Goal: Task Accomplishment & Management: Complete application form

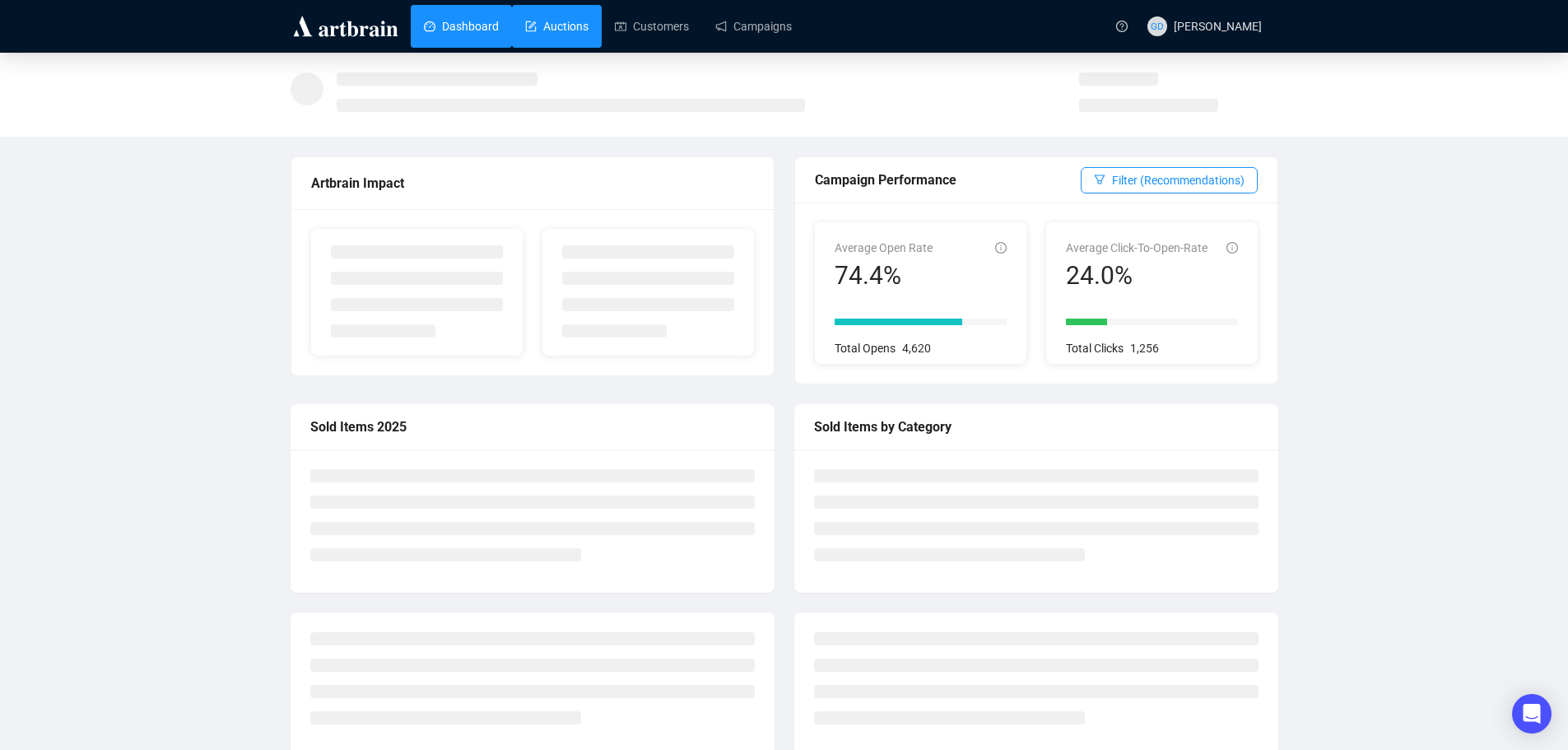
drag, startPoint x: 554, startPoint y: 23, endPoint x: 549, endPoint y: 45, distance: 22.6
click at [554, 23] on link "Auctions" at bounding box center [556, 26] width 63 height 43
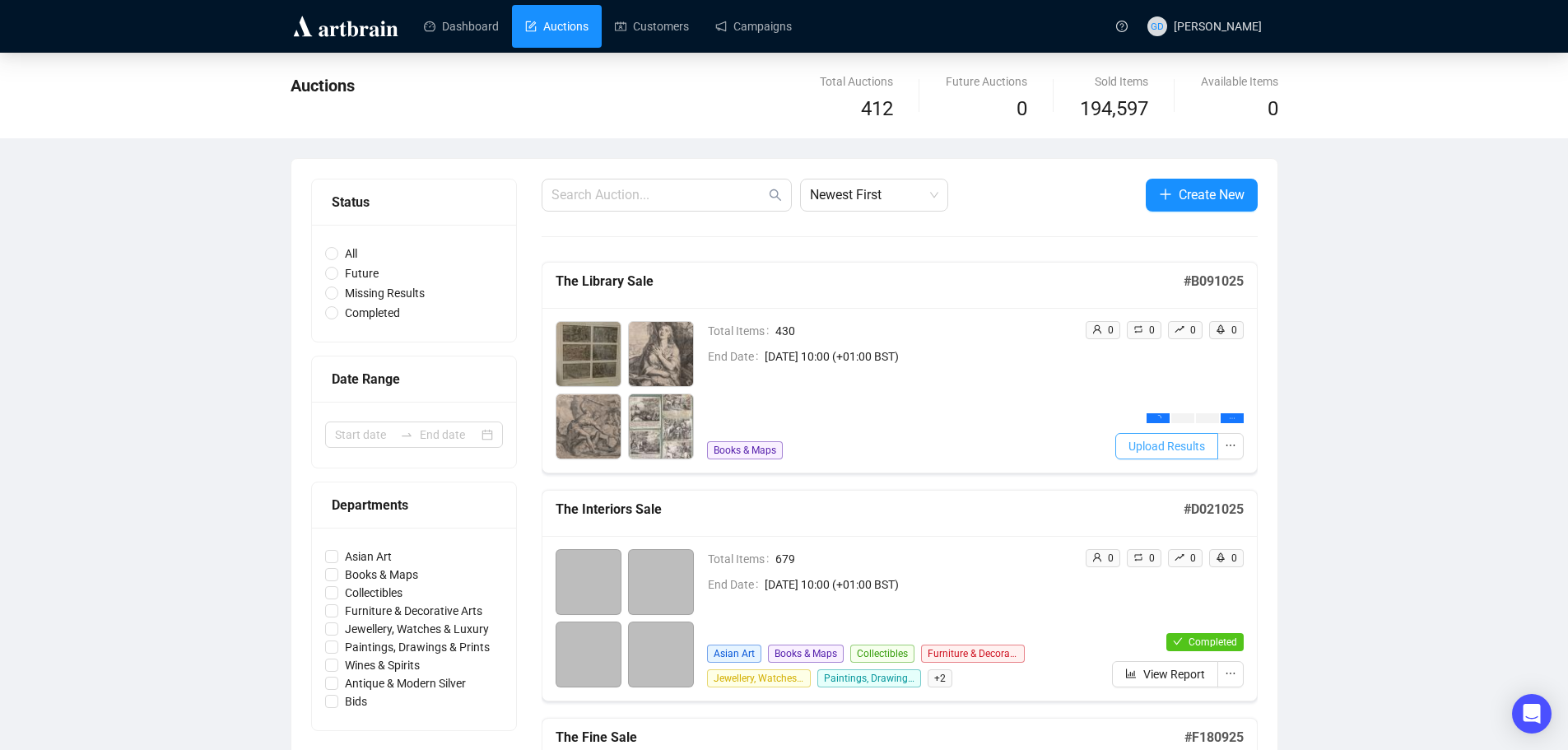
click at [1197, 448] on span "Upload Results" at bounding box center [1167, 446] width 76 height 18
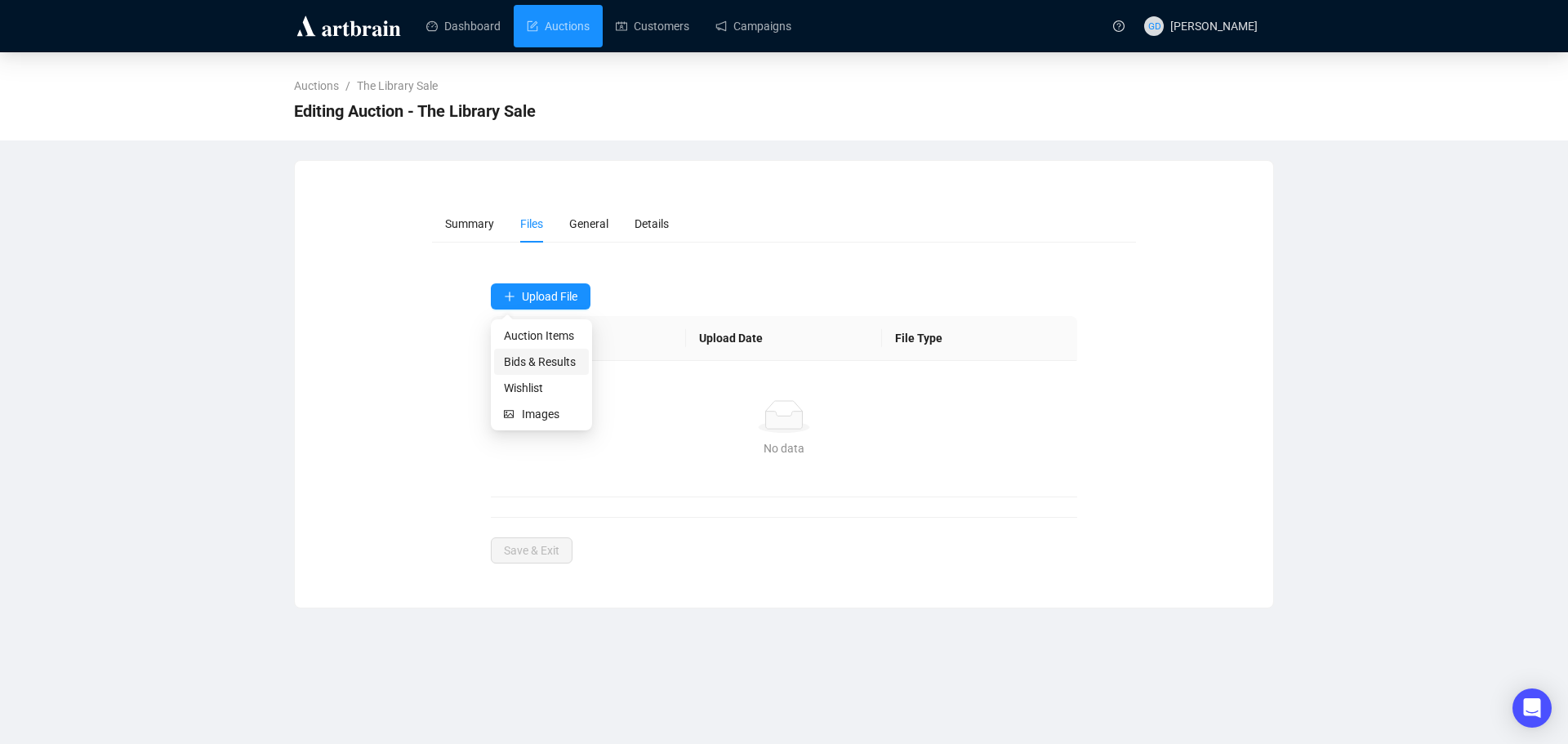
click at [546, 362] on span "Bids & Results" at bounding box center [541, 362] width 75 height 18
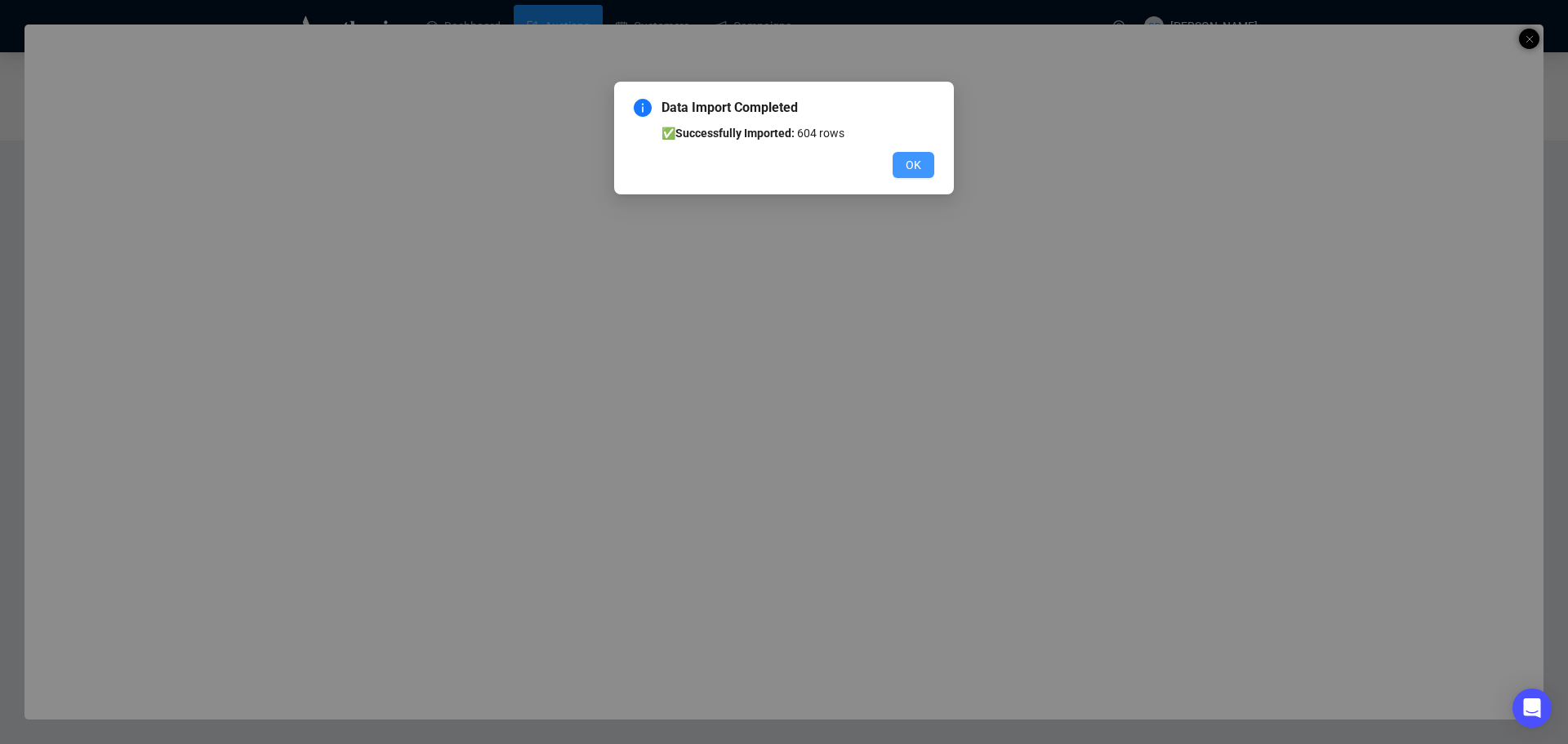
click at [927, 161] on button "OK" at bounding box center [914, 164] width 41 height 26
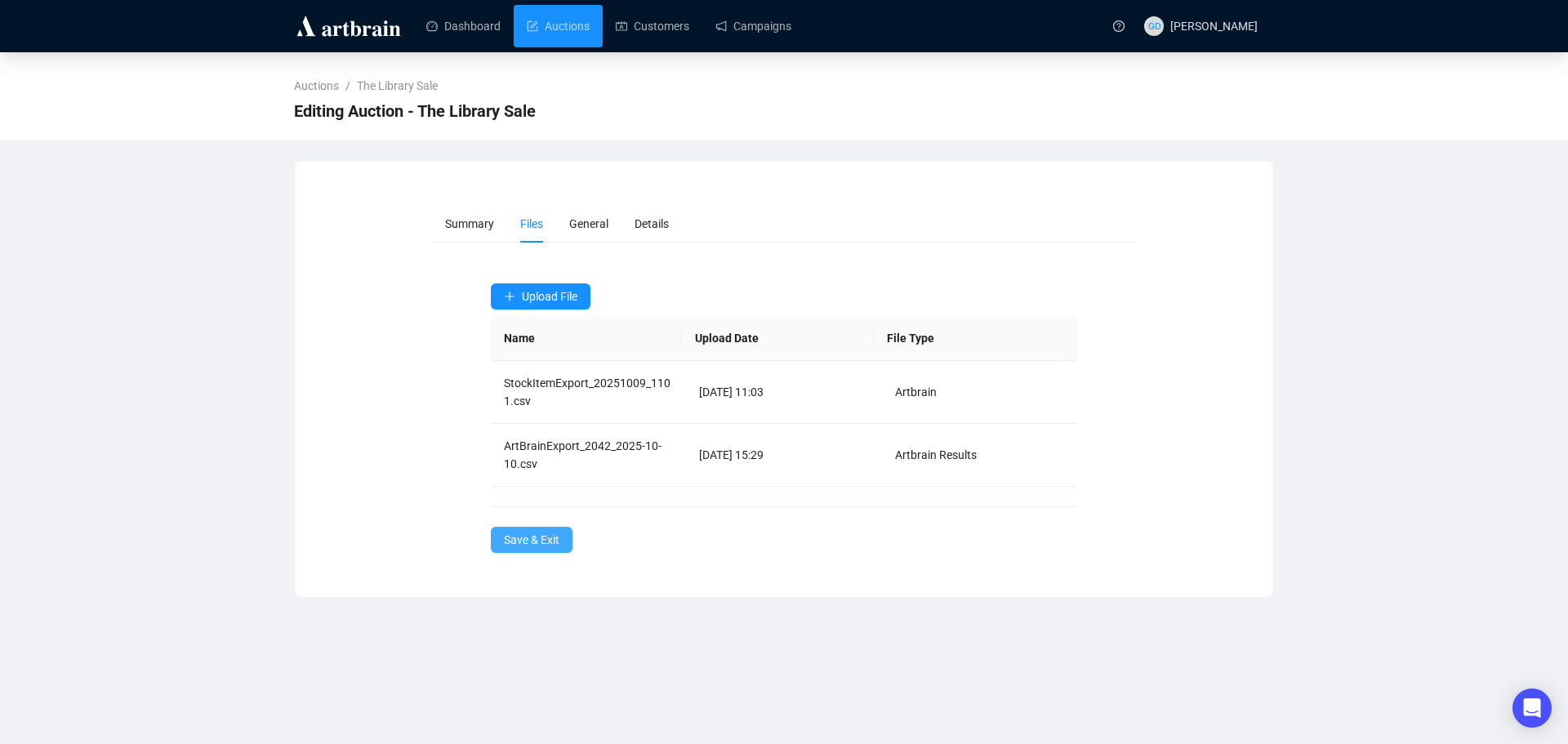
click at [518, 529] on button "Save & Exit" at bounding box center [531, 540] width 82 height 26
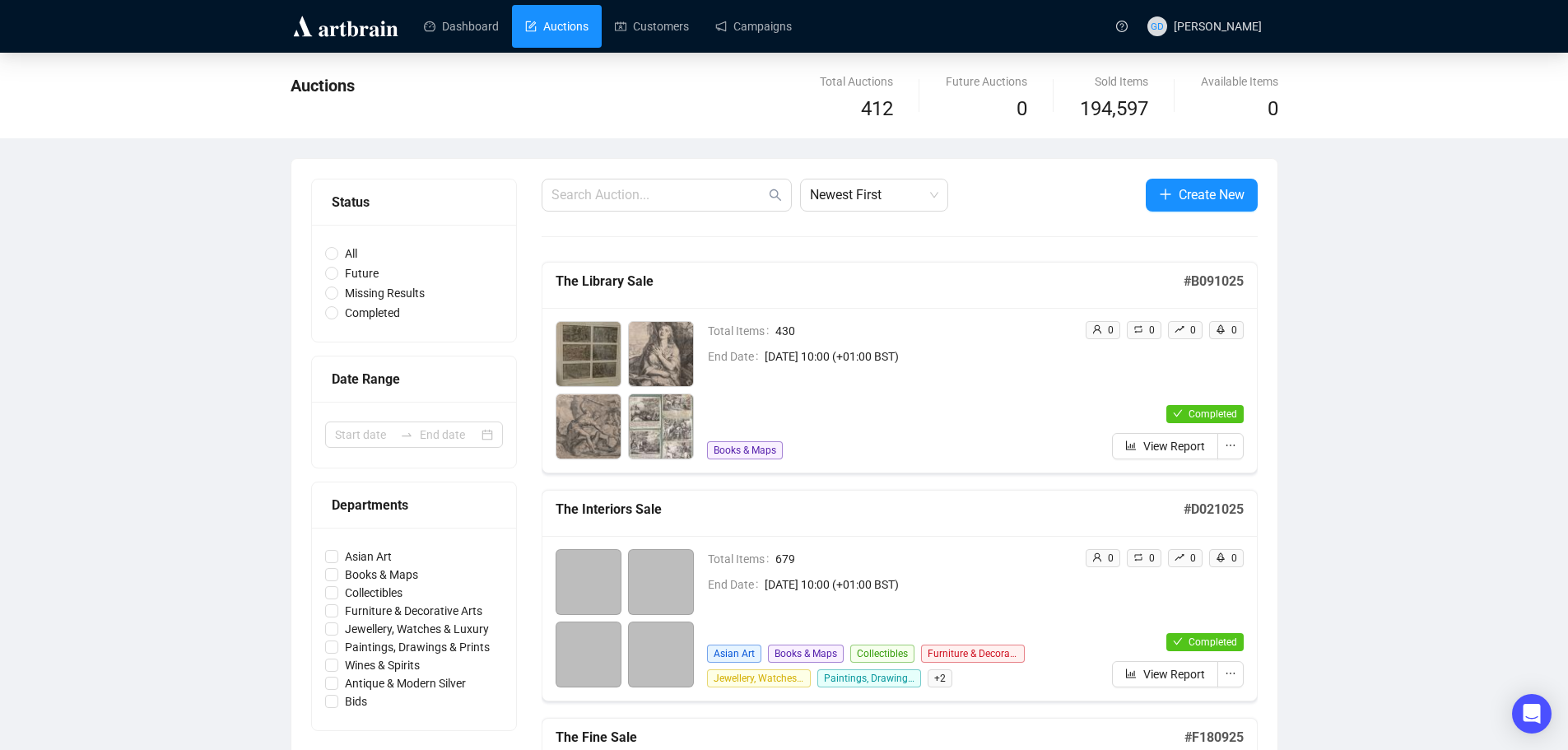
click at [378, 30] on img at bounding box center [345, 26] width 110 height 26
click at [426, 21] on link "Dashboard" at bounding box center [462, 26] width 75 height 43
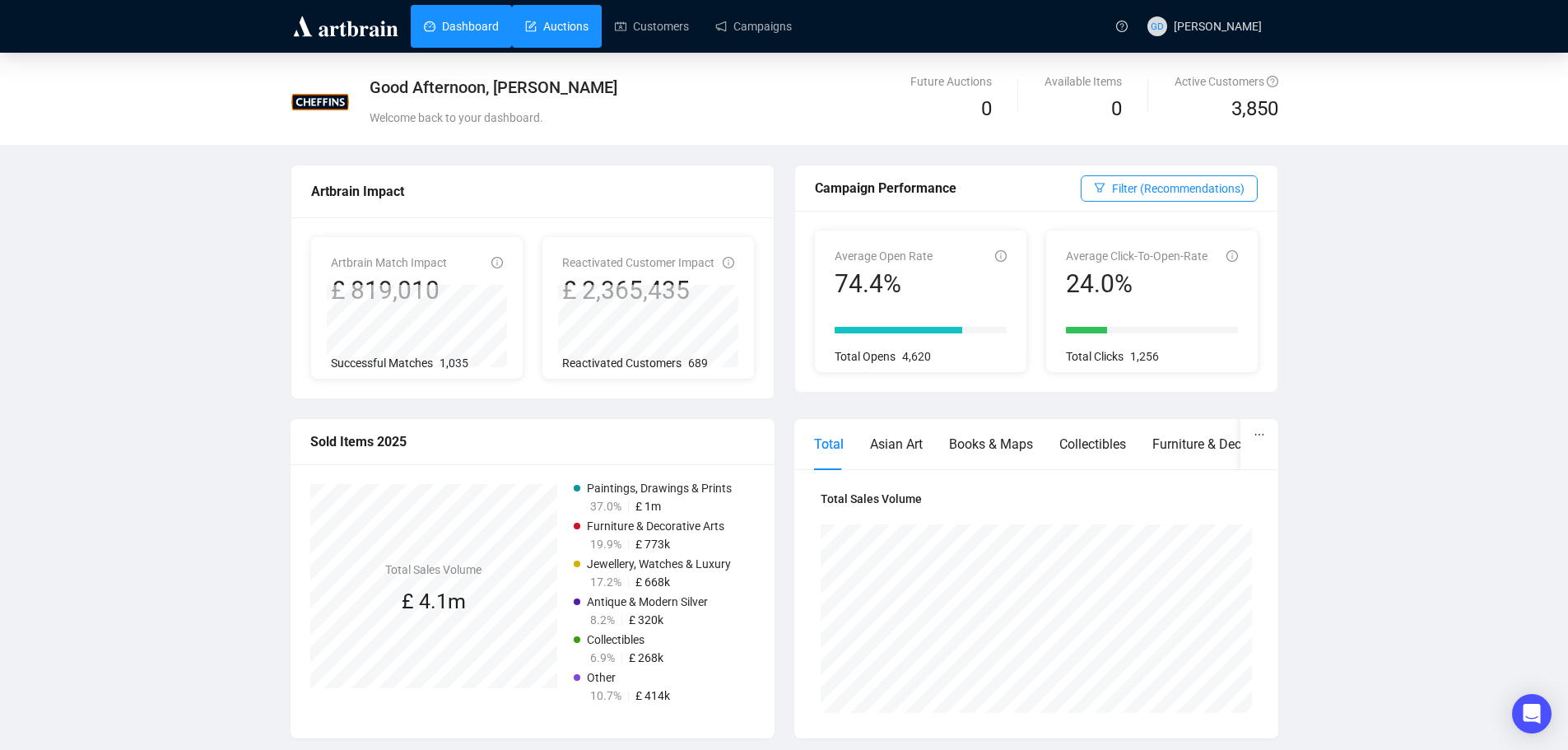
click at [525, 24] on link "Auctions" at bounding box center [556, 26] width 63 height 43
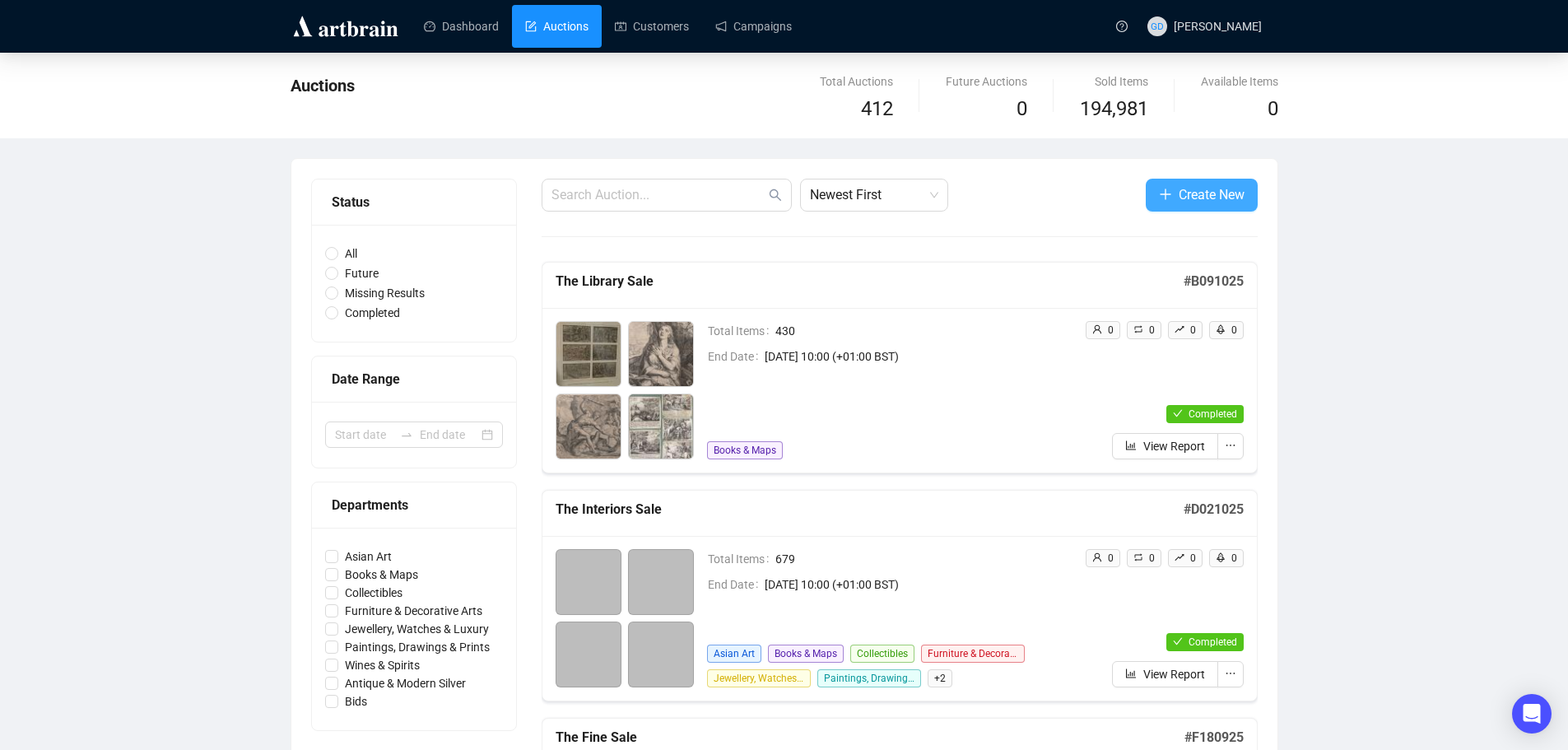
click at [1168, 189] on icon "plus" at bounding box center [1165, 194] width 13 height 13
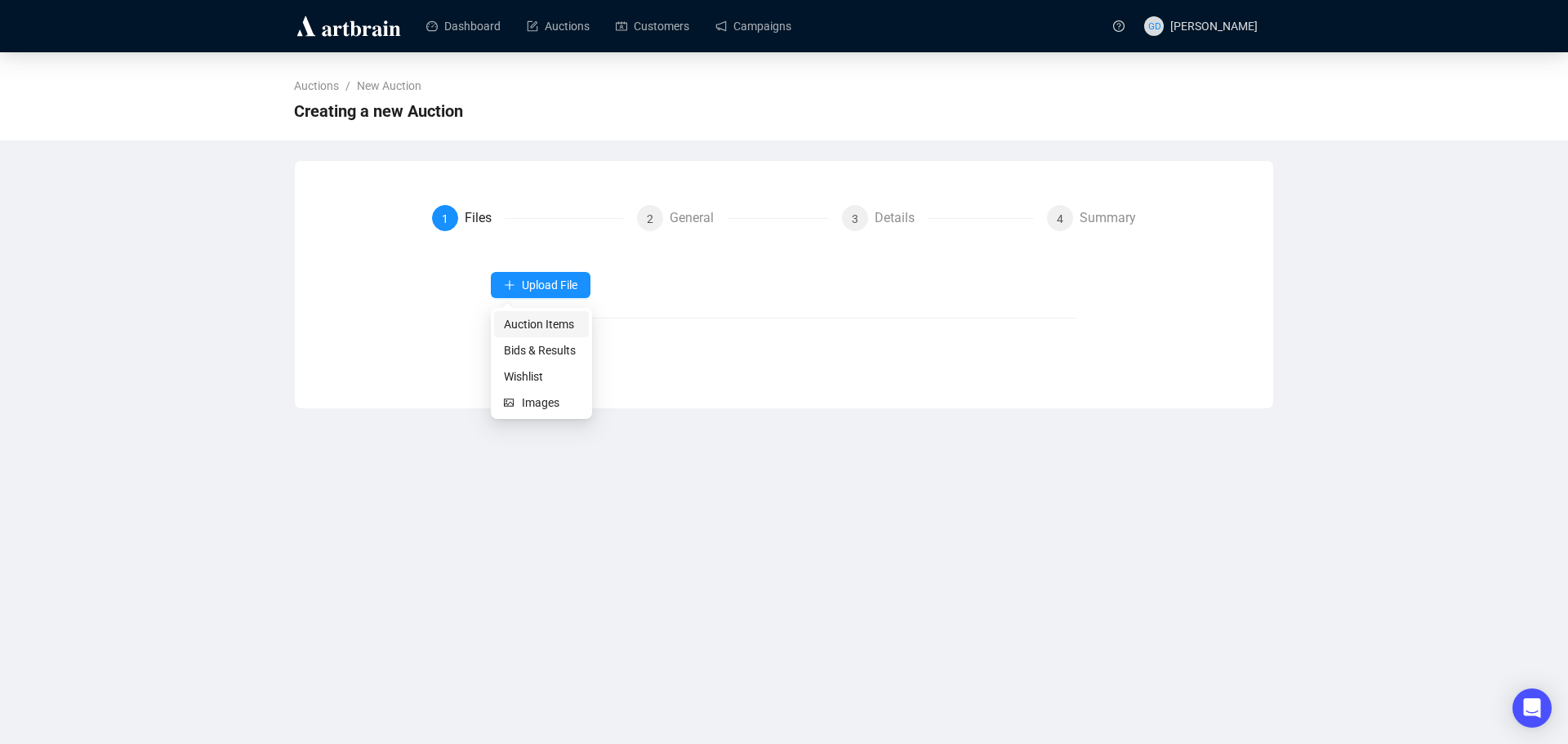
click at [555, 332] on span "Auction Items" at bounding box center [541, 324] width 75 height 18
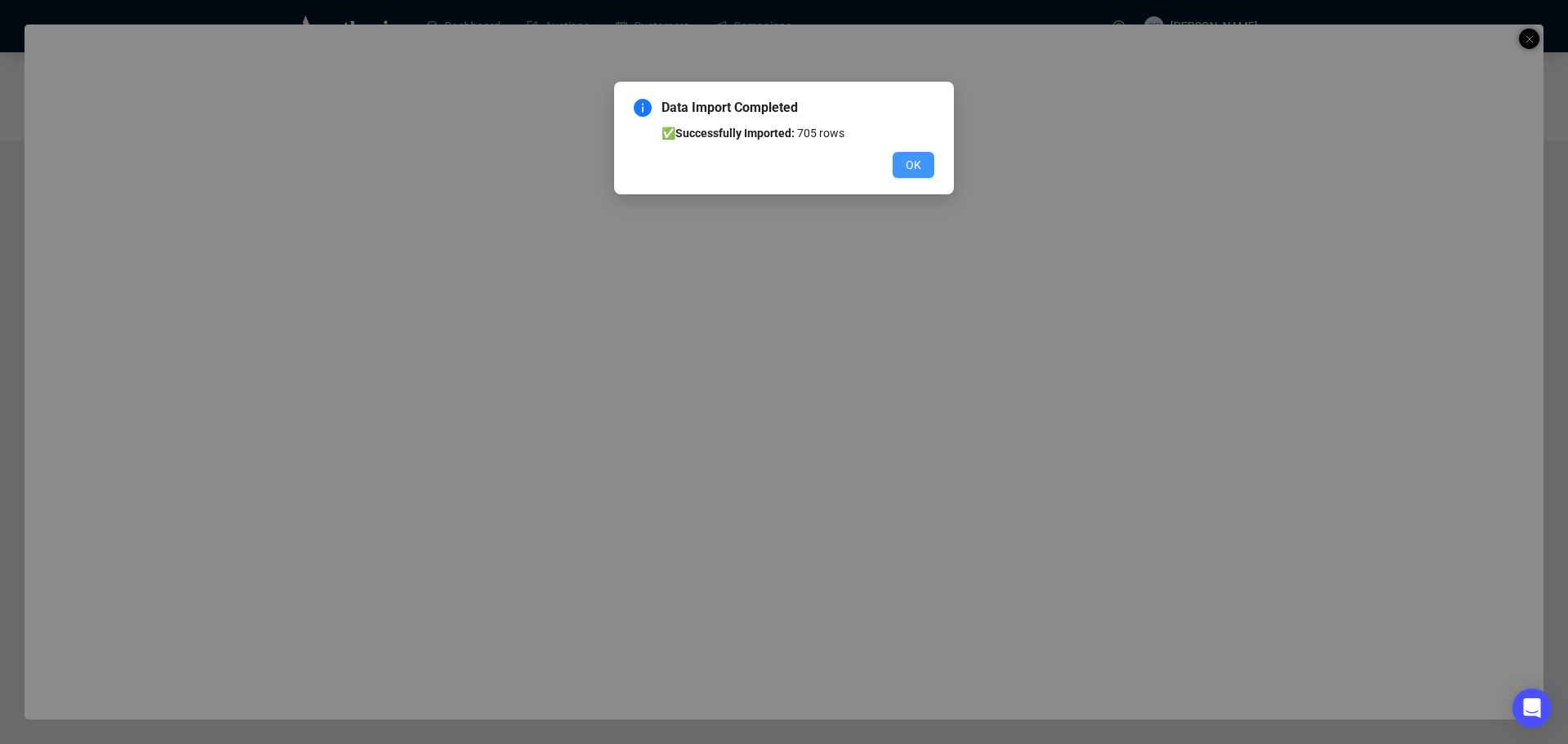
click at [916, 165] on span "OK" at bounding box center [914, 164] width 15 height 18
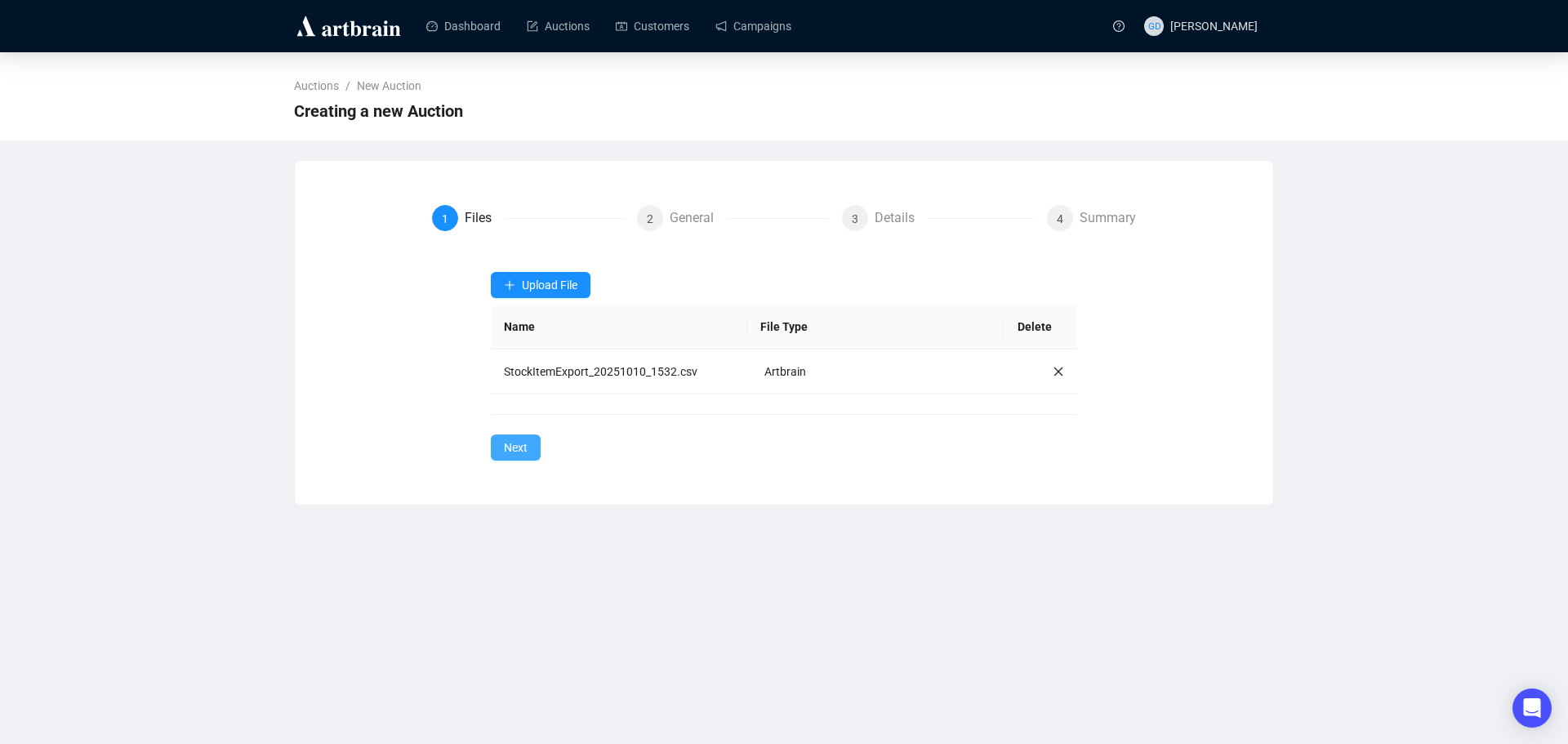
click at [516, 451] on span "Next" at bounding box center [516, 447] width 24 height 18
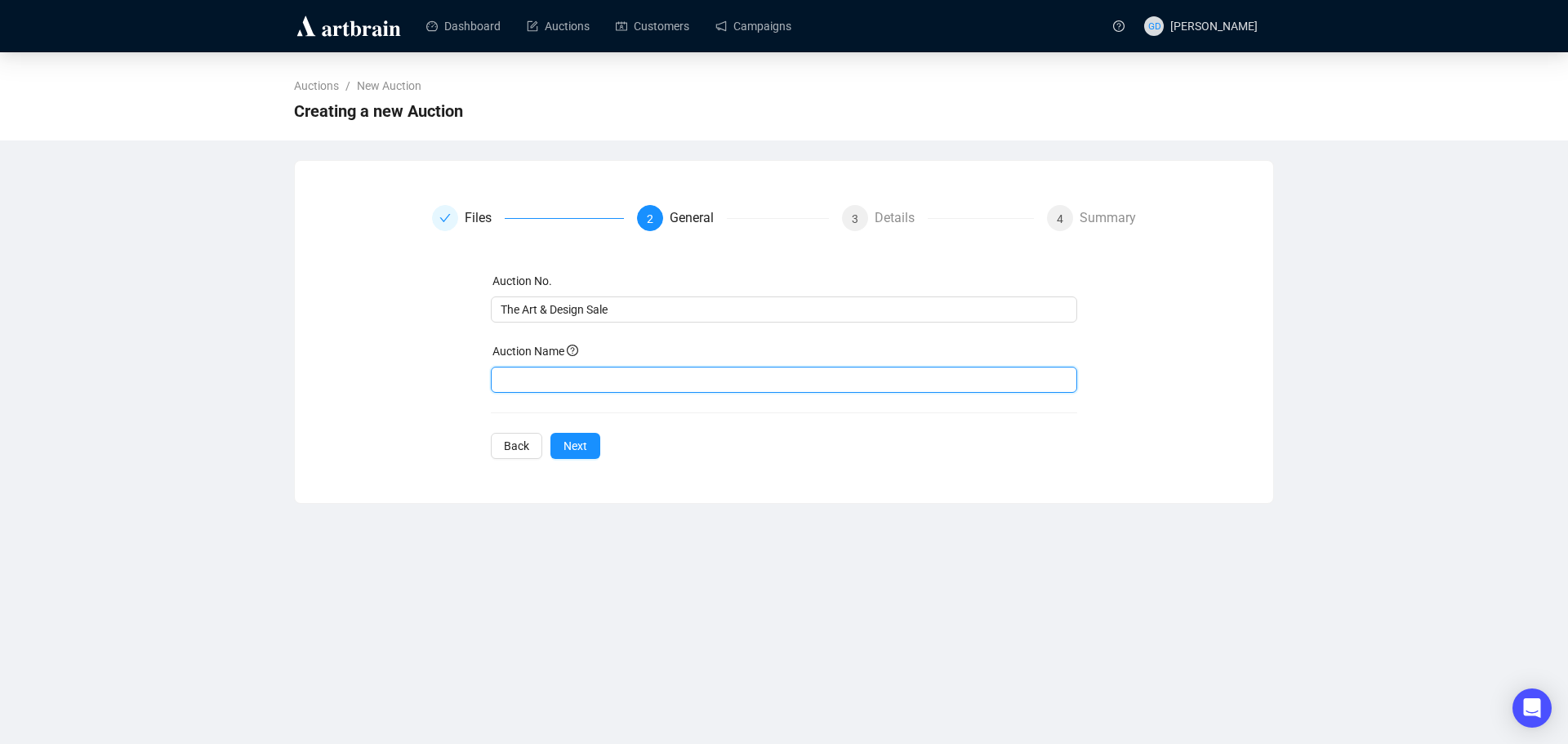
click at [646, 381] on input "text" at bounding box center [784, 380] width 587 height 26
type input "A231025"
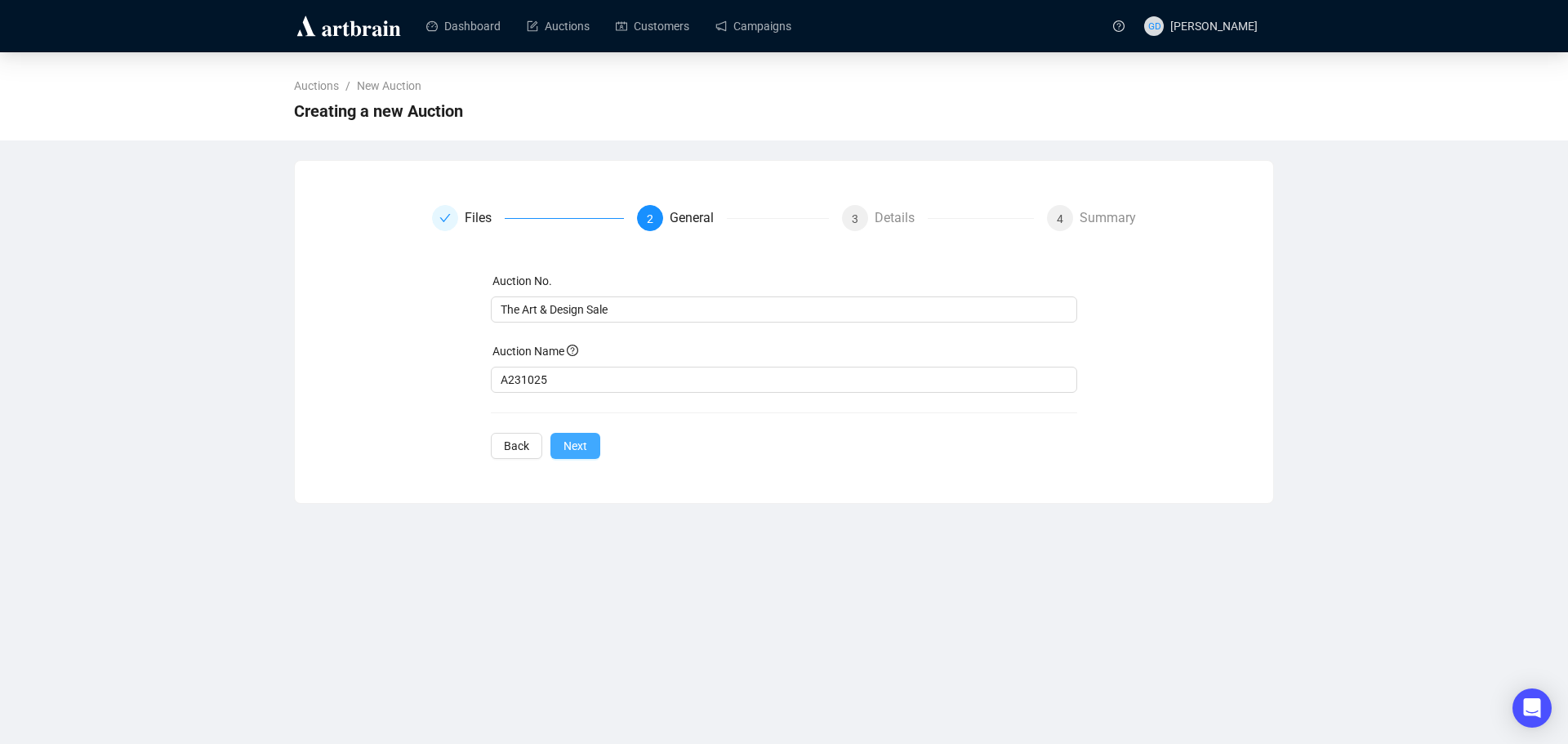
click at [579, 451] on span "Next" at bounding box center [576, 446] width 24 height 18
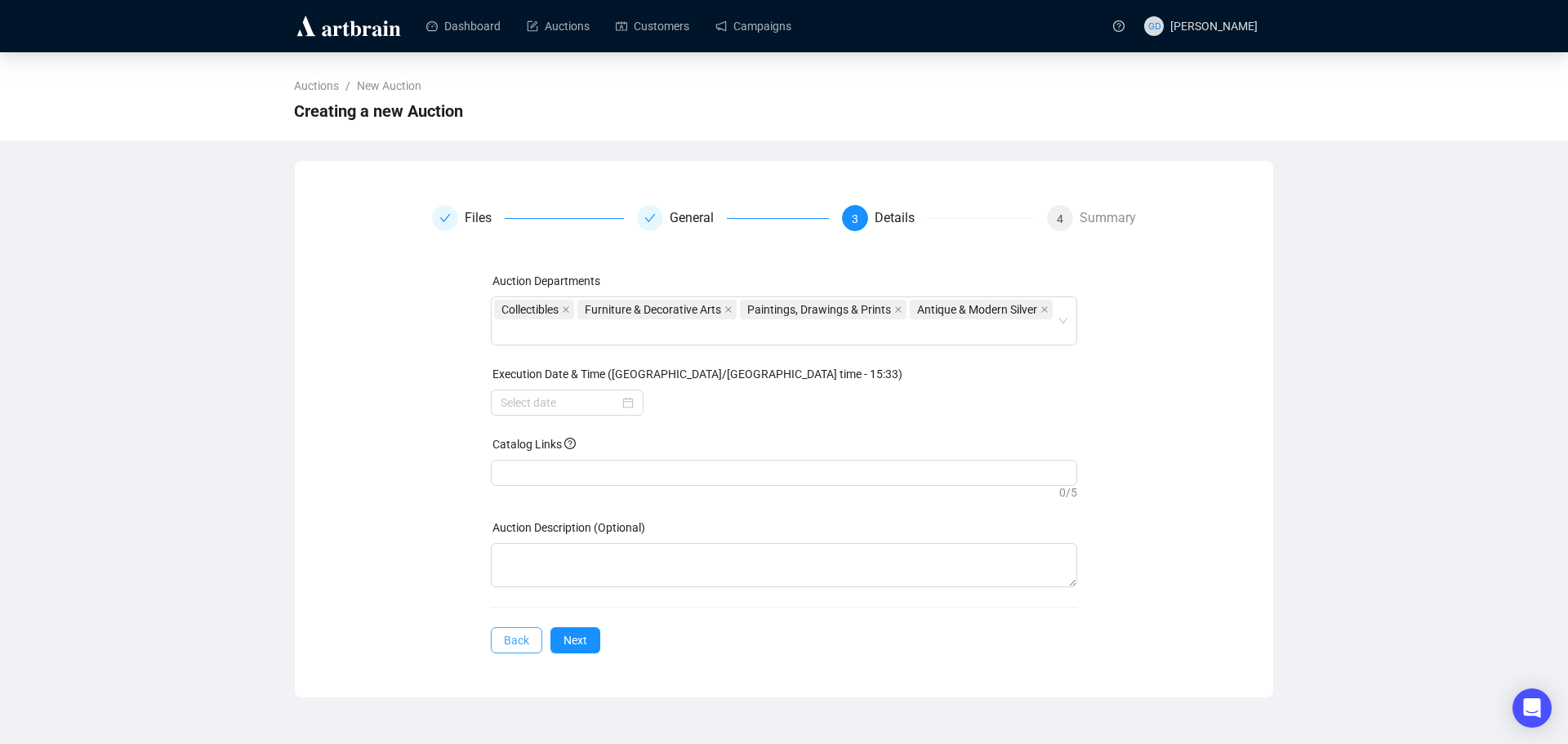
click at [525, 649] on span "Back" at bounding box center [516, 640] width 25 height 18
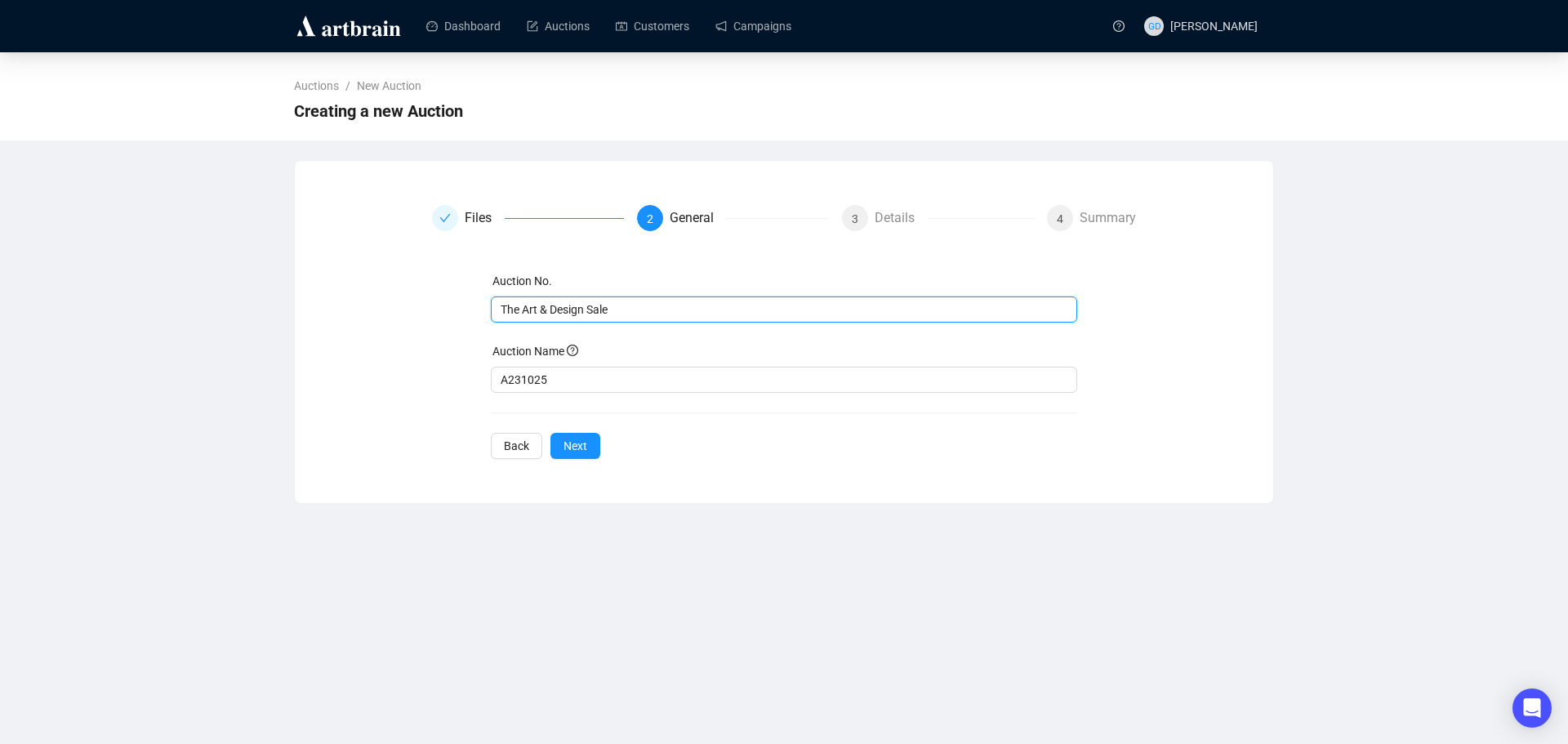
drag, startPoint x: 663, startPoint y: 308, endPoint x: 2, endPoint y: 220, distance: 666.8
click at [2, 220] on div "Auctions / New Auction Creating a new Auction Files 2 General 3 Details 4 Summa…" at bounding box center [784, 278] width 1568 height 452
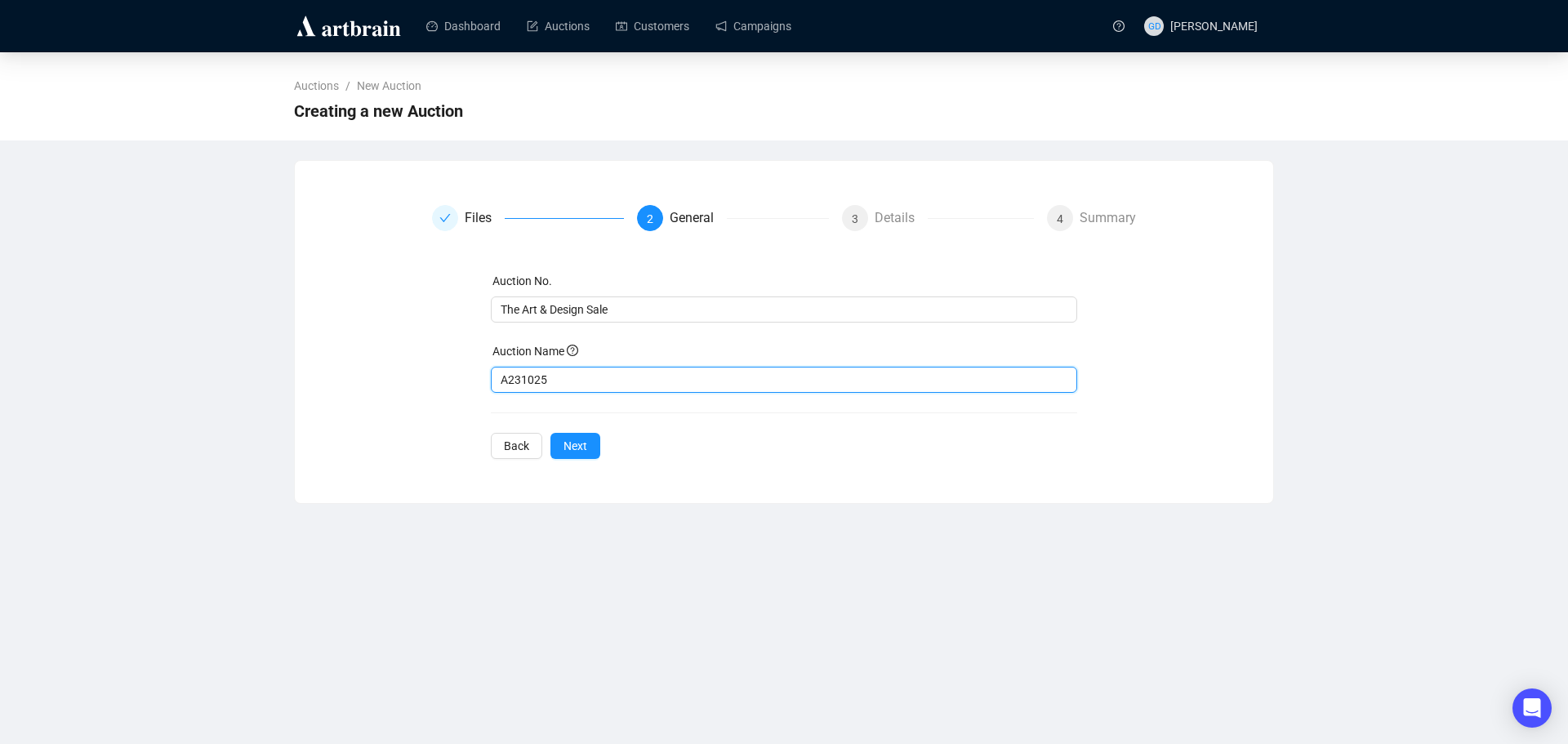
drag, startPoint x: 544, startPoint y: 369, endPoint x: 297, endPoint y: 347, distance: 248.0
click at [297, 347] on div "Files 2 General 3 Details 4 Summary Auction No. The Art & Design Sale Auction N…" at bounding box center [784, 332] width 979 height 294
paste input "The Art & Design Sale"
type input "The Art & Design Sale"
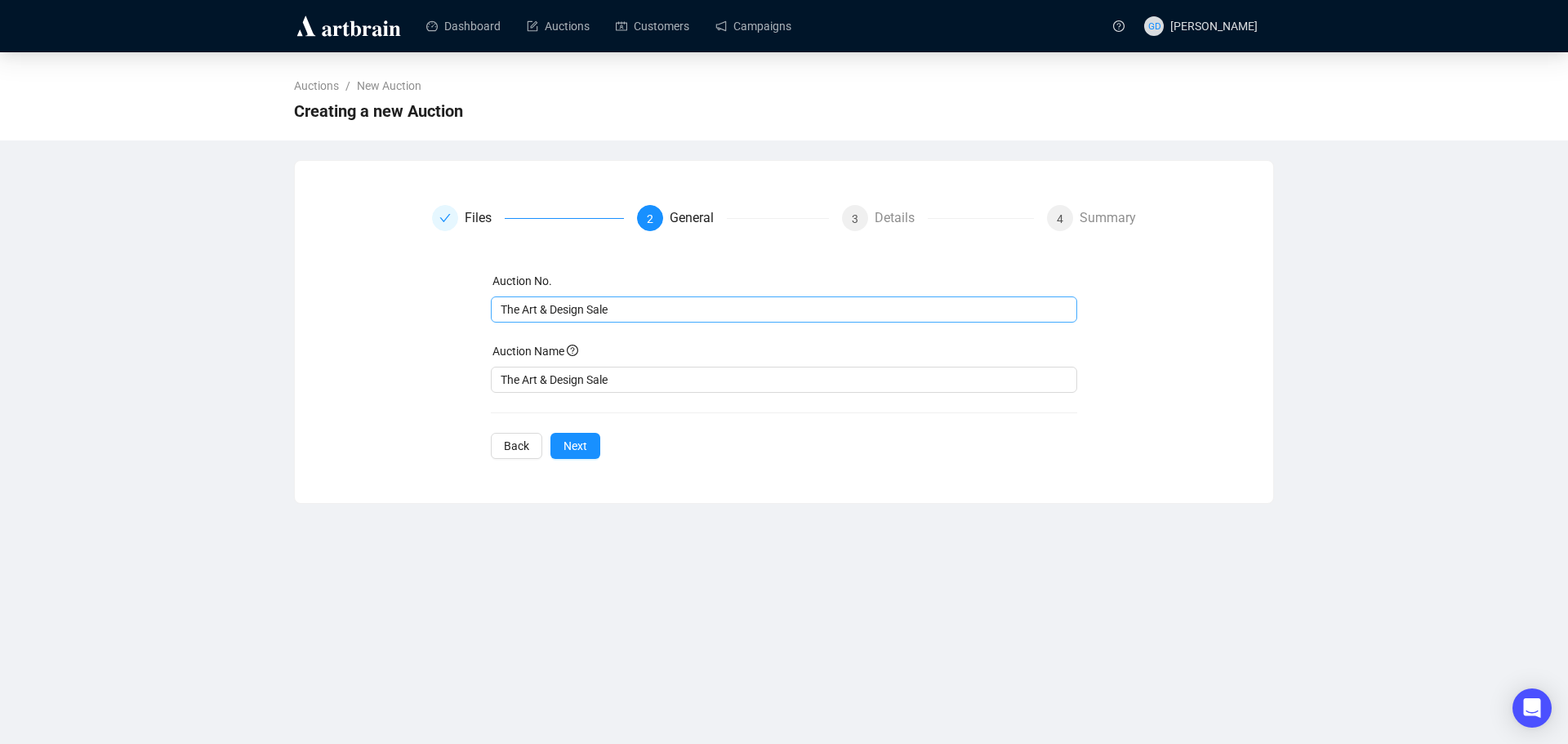
click at [668, 303] on span "The Art & Design Sale" at bounding box center [784, 309] width 587 height 26
click at [505, 312] on input "a231025" at bounding box center [784, 309] width 565 height 18
type input "A231025"
click at [578, 446] on span "Next" at bounding box center [576, 446] width 24 height 18
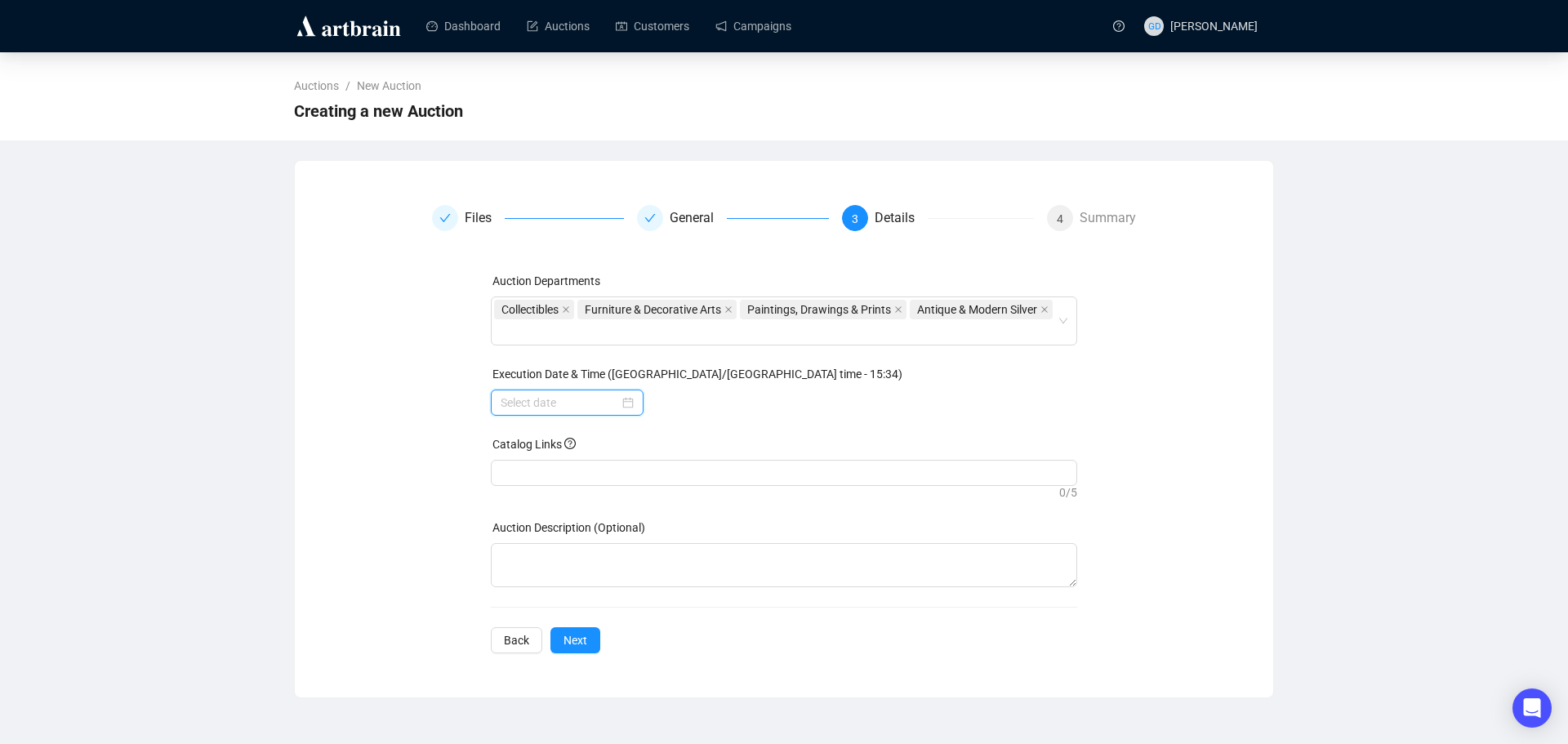
click at [607, 406] on input at bounding box center [561, 402] width 119 height 18
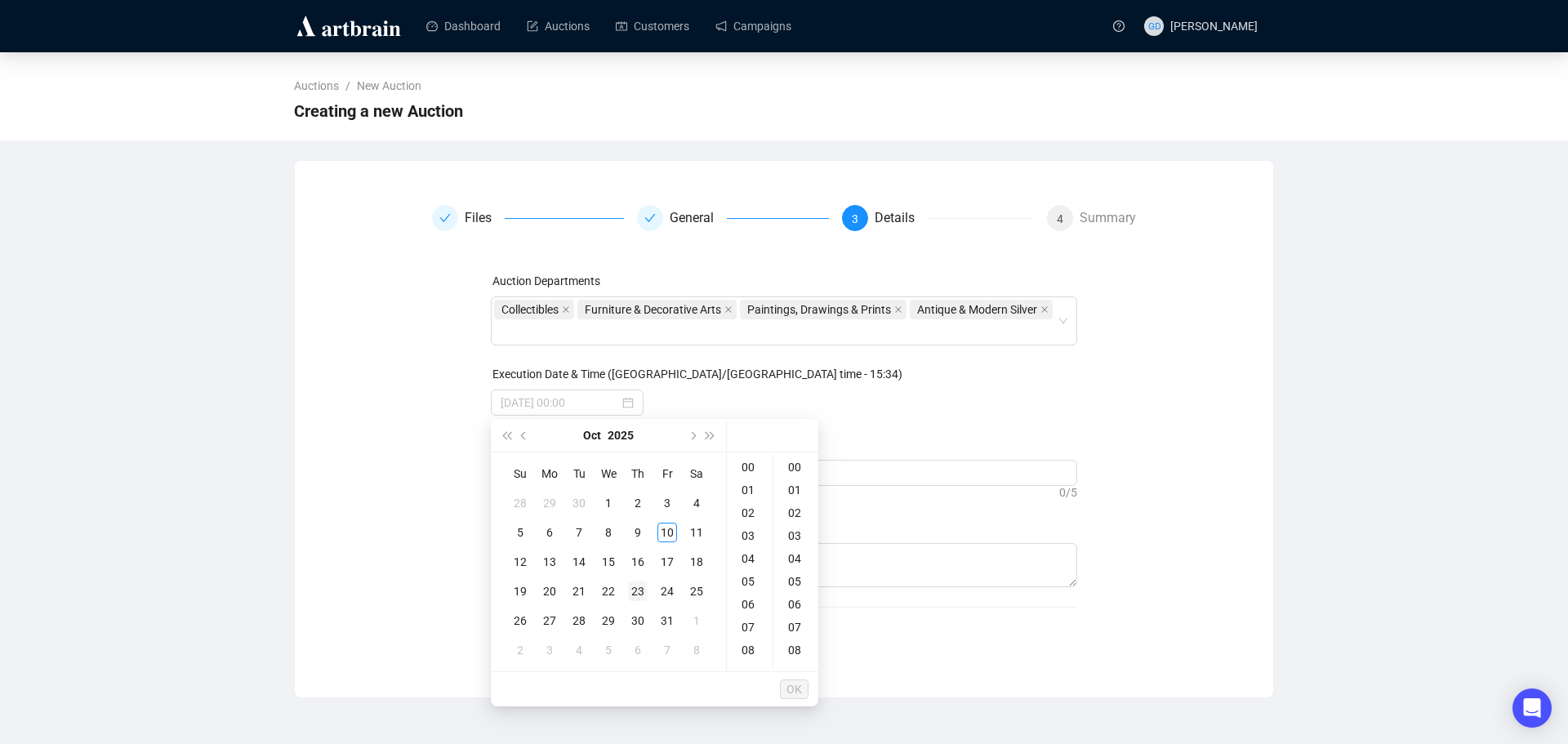
click at [641, 587] on div "23" at bounding box center [638, 591] width 20 height 20
click at [747, 607] on div "10" at bounding box center [750, 614] width 40 height 23
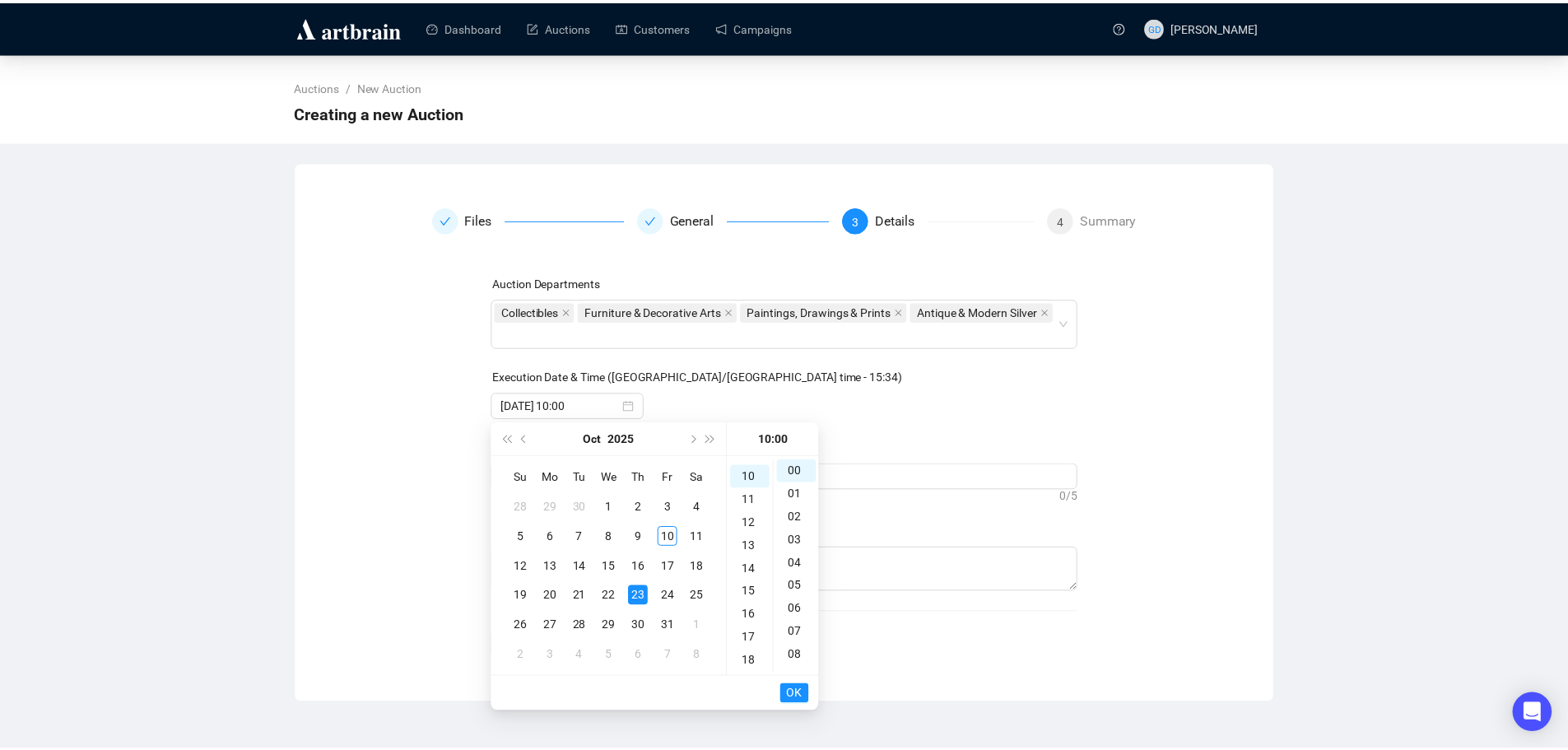
scroll to position [231, 0]
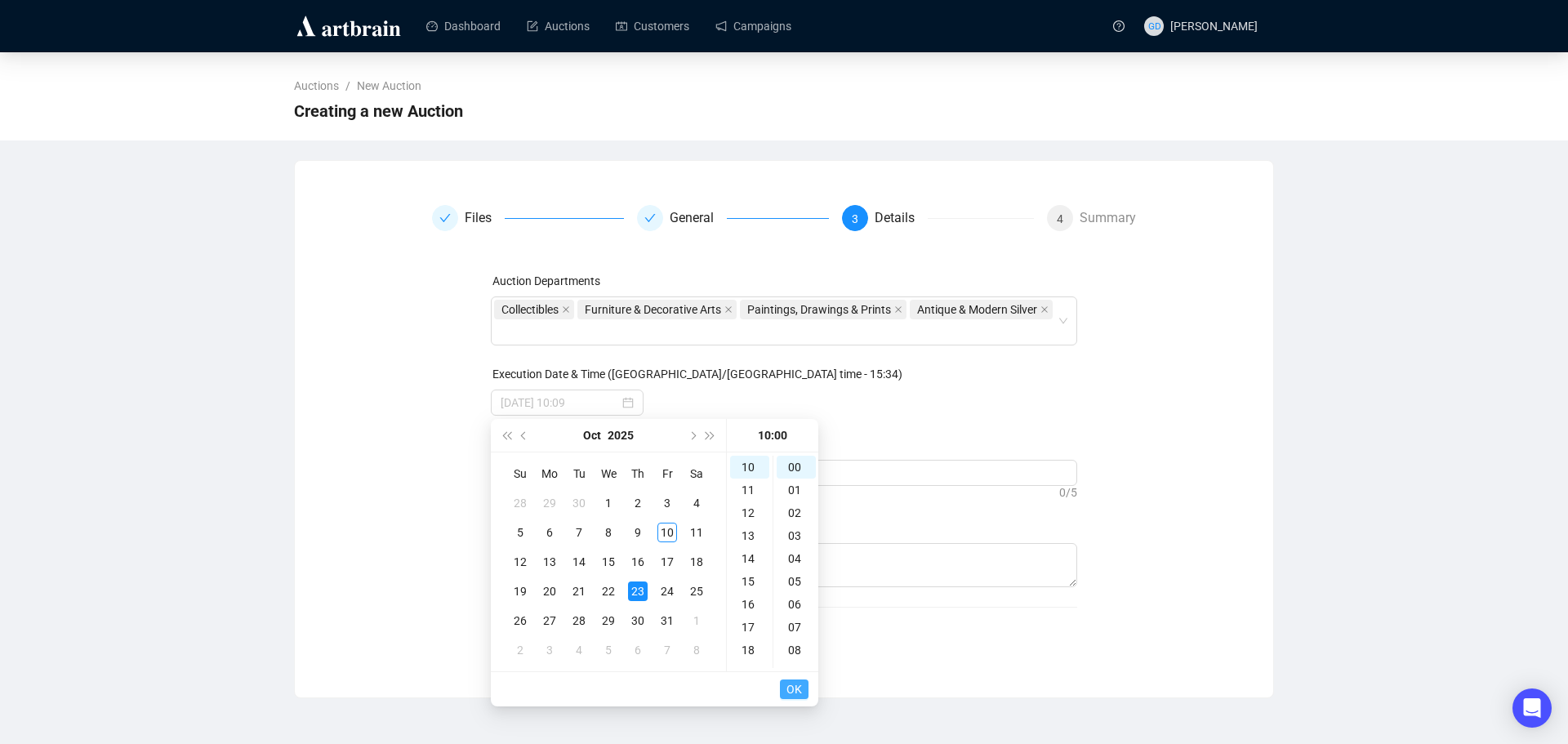
type input "[DATE] 10:00"
click at [794, 691] on span "OK" at bounding box center [795, 690] width 15 height 31
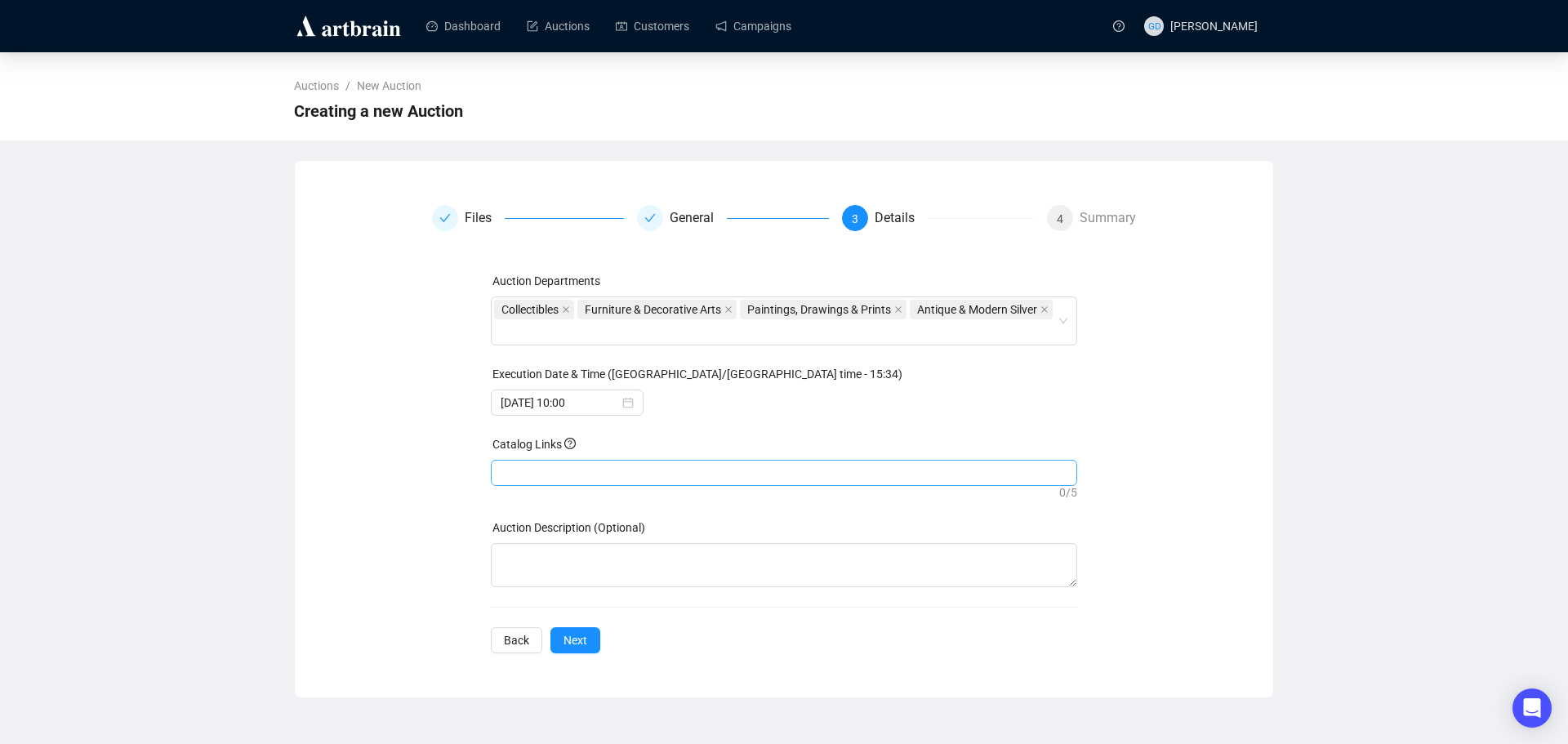
click at [621, 468] on div at bounding box center [784, 473] width 581 height 23
paste input "[URL][DOMAIN_NAME]"
type input "[URL][DOMAIN_NAME]"
click at [578, 649] on span "Next" at bounding box center [576, 640] width 24 height 18
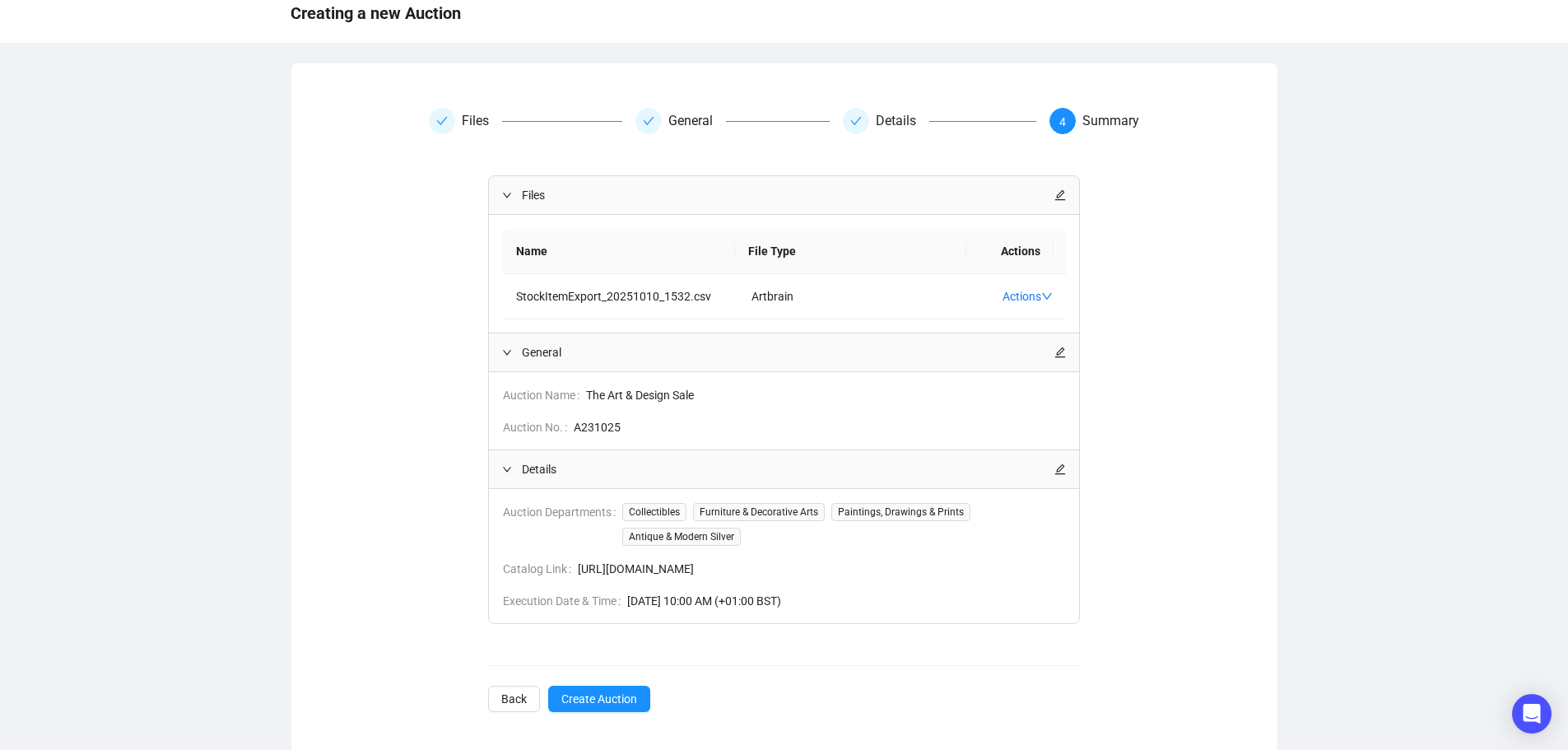
scroll to position [106, 0]
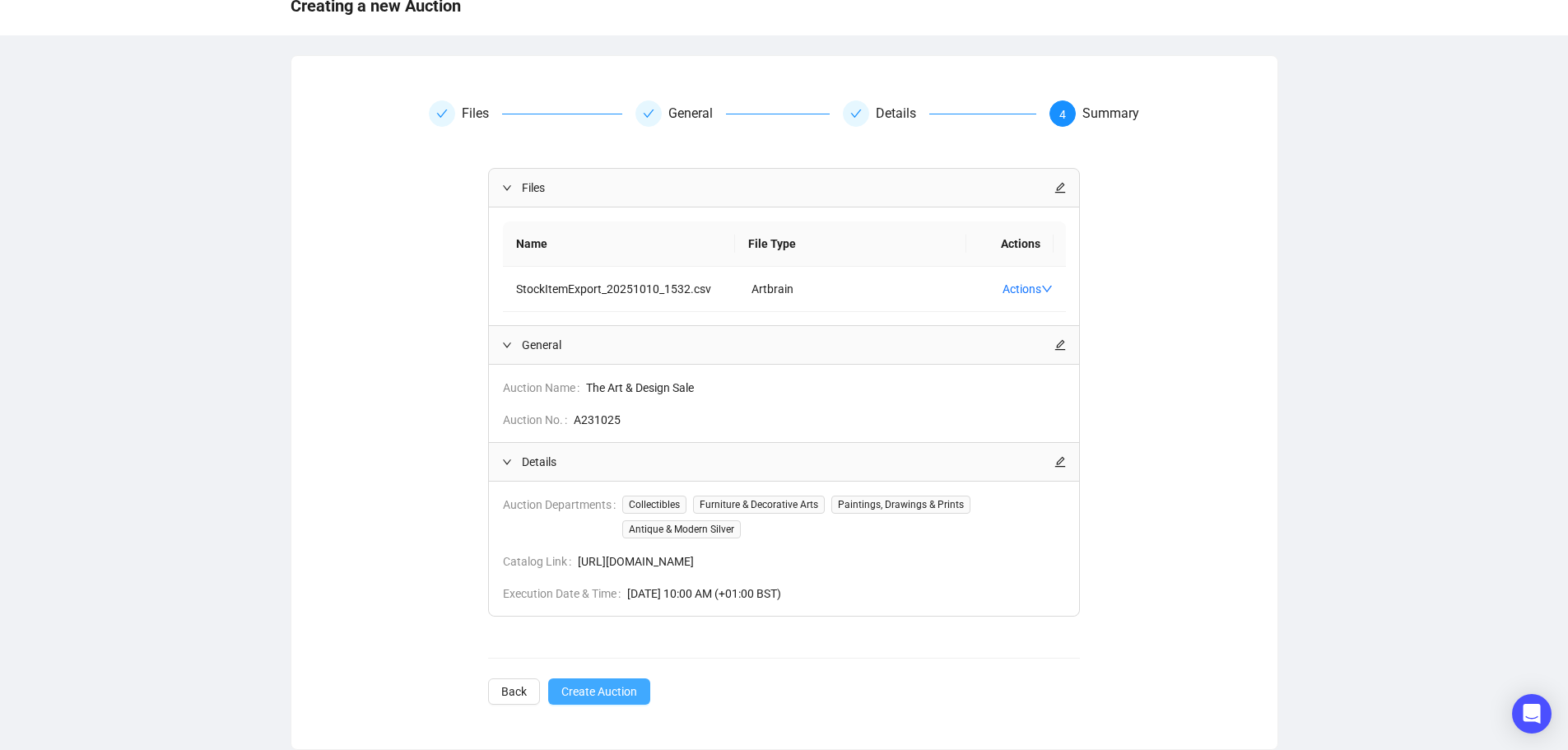
click at [592, 693] on span "Create Auction" at bounding box center [599, 691] width 75 height 18
